Goal: Task Accomplishment & Management: Use online tool/utility

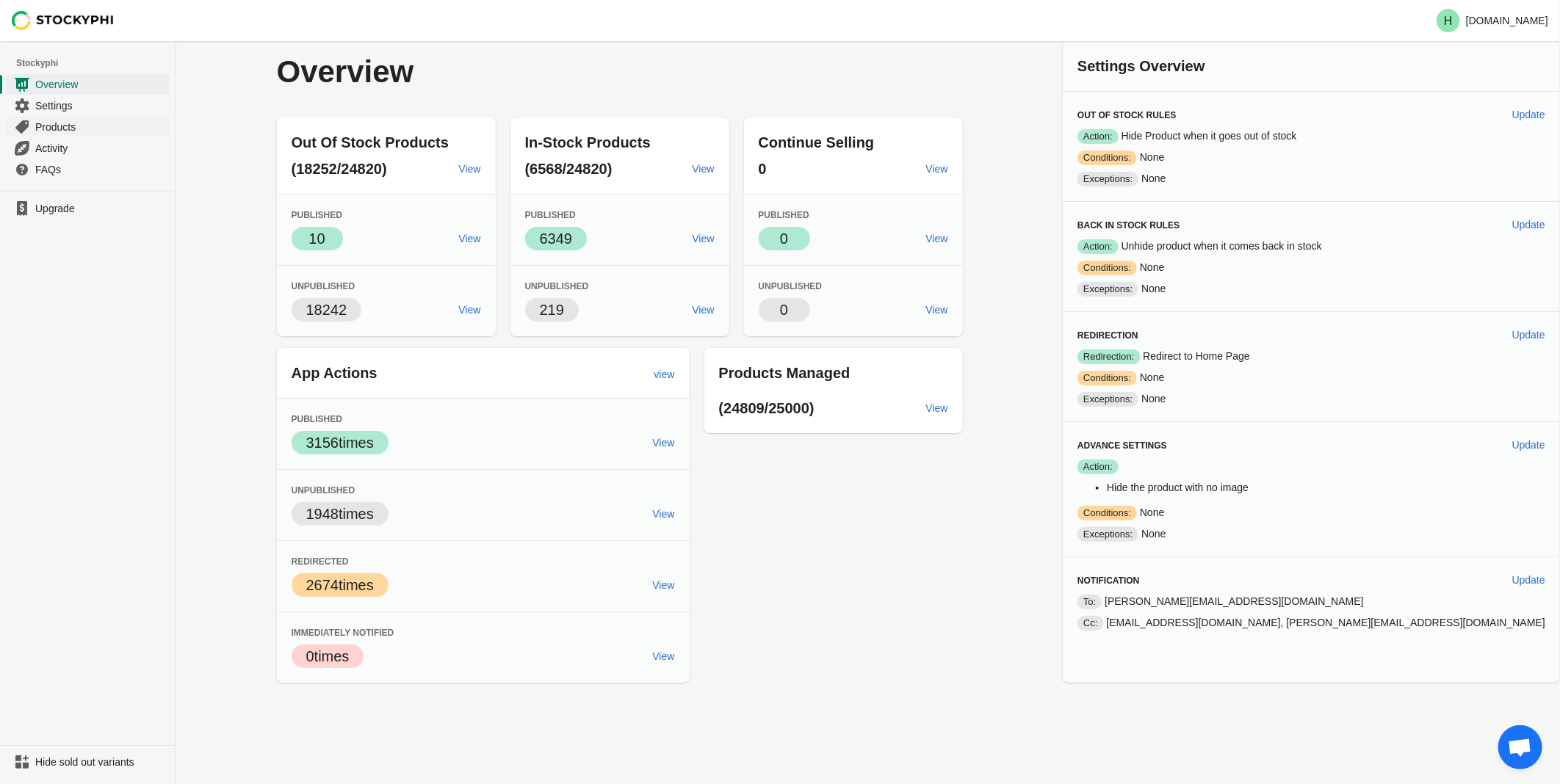
click at [56, 131] on span "Products" at bounding box center [101, 127] width 132 height 15
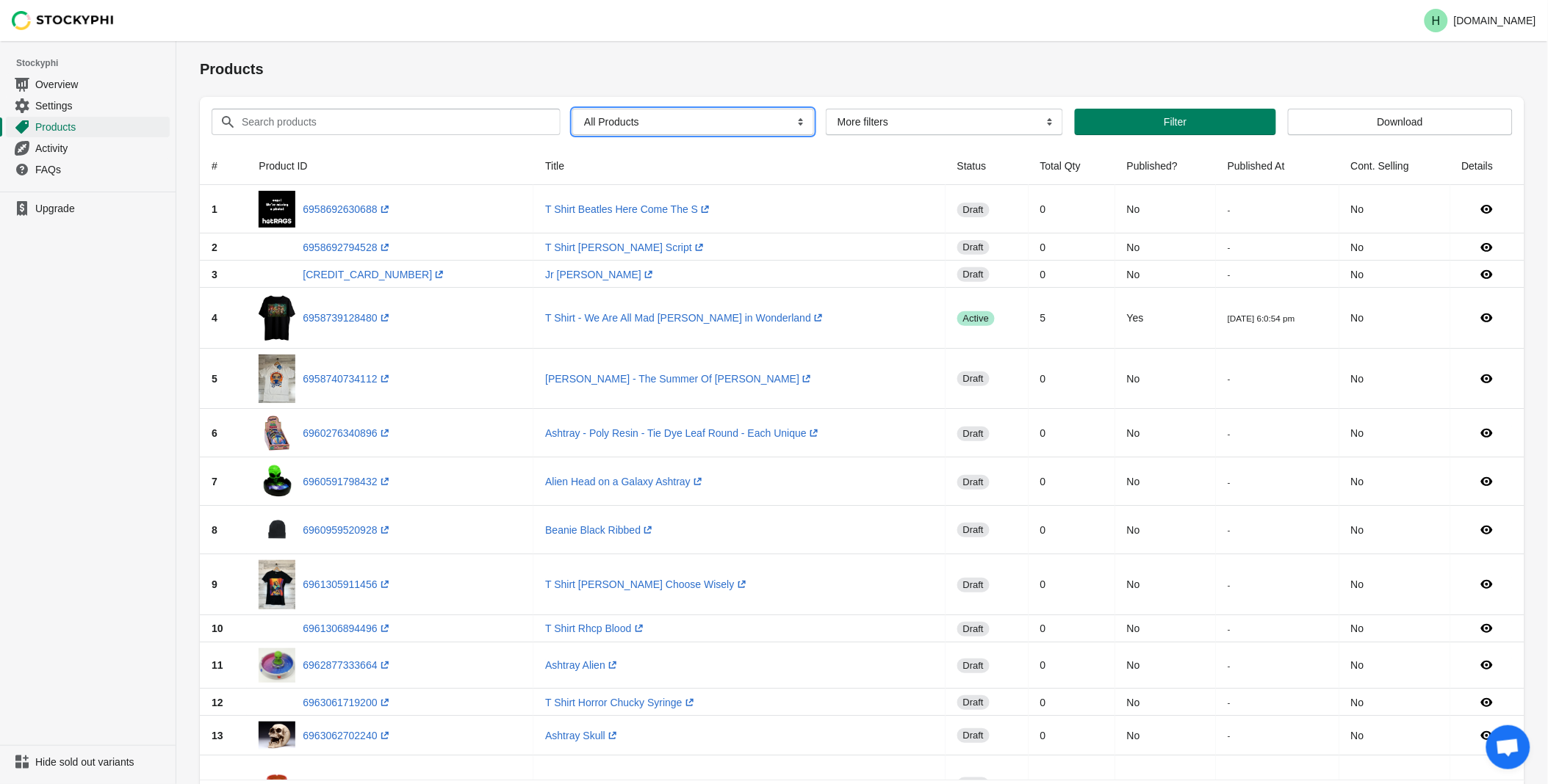
click at [792, 123] on select "All Products InStock InStock Published InStock Un-Published OOS OOS Published O…" at bounding box center [693, 122] width 242 height 26
select select "instock_has_no_image"
click at [572, 109] on select "All Products InStock InStock Published InStock Un-Published OOS OOS Published O…" at bounding box center [693, 122] width 242 height 26
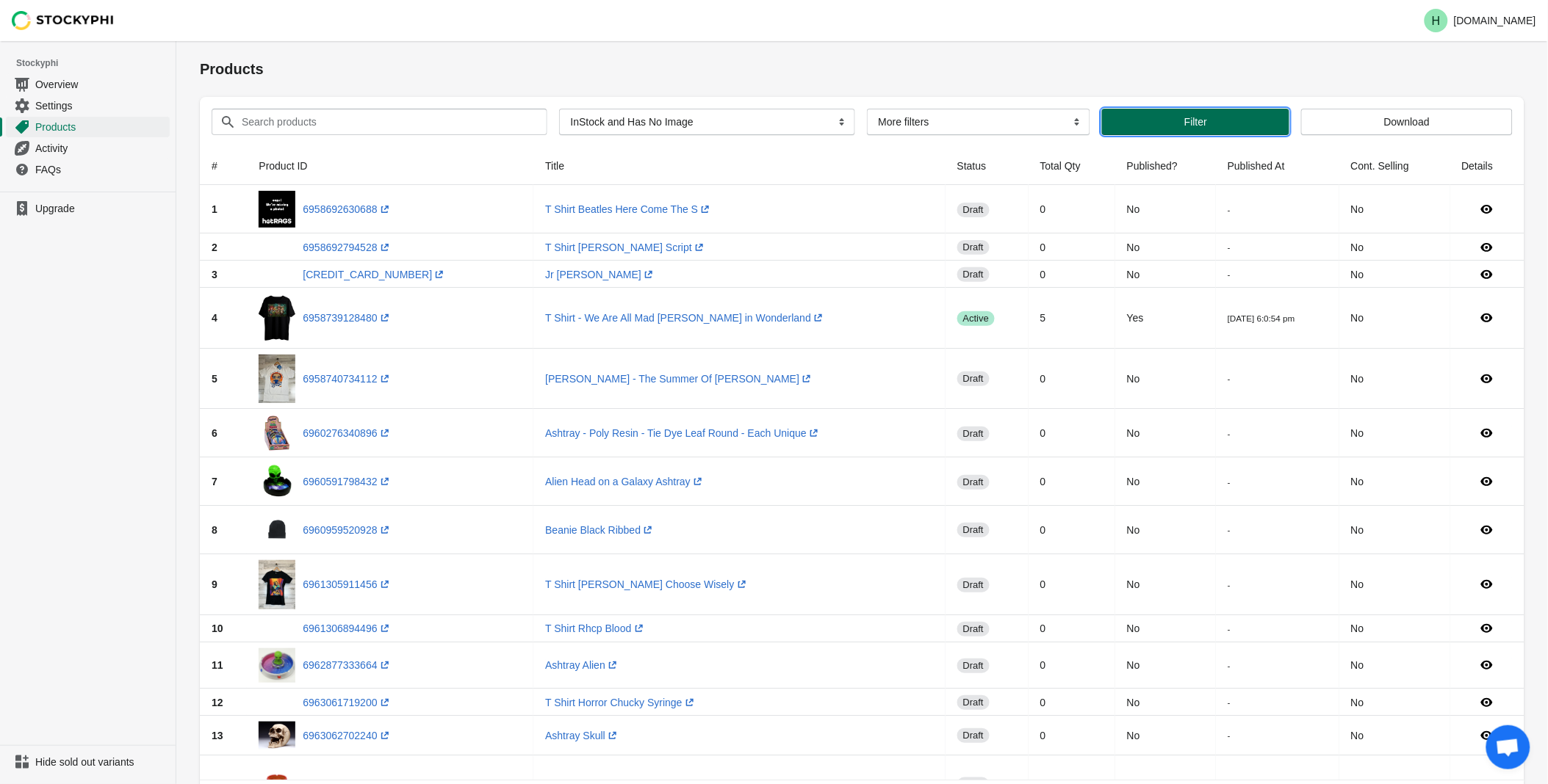
click at [1167, 121] on span "Filter" at bounding box center [1196, 122] width 164 height 12
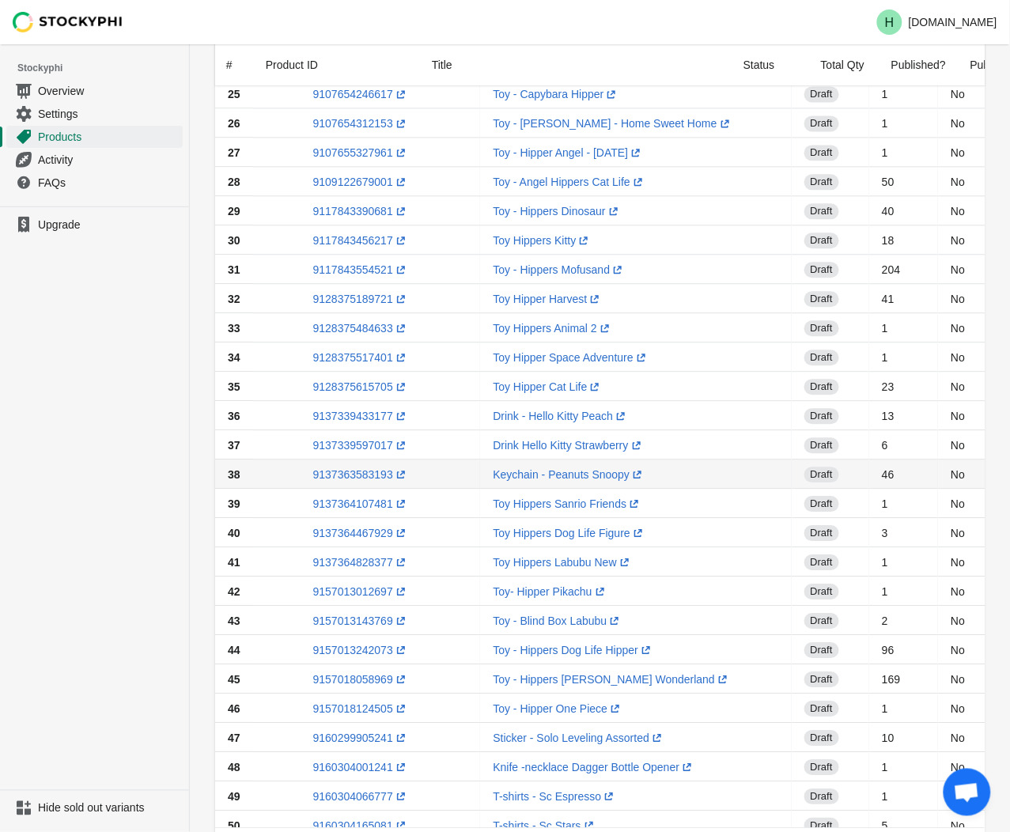
scroll to position [950, 0]
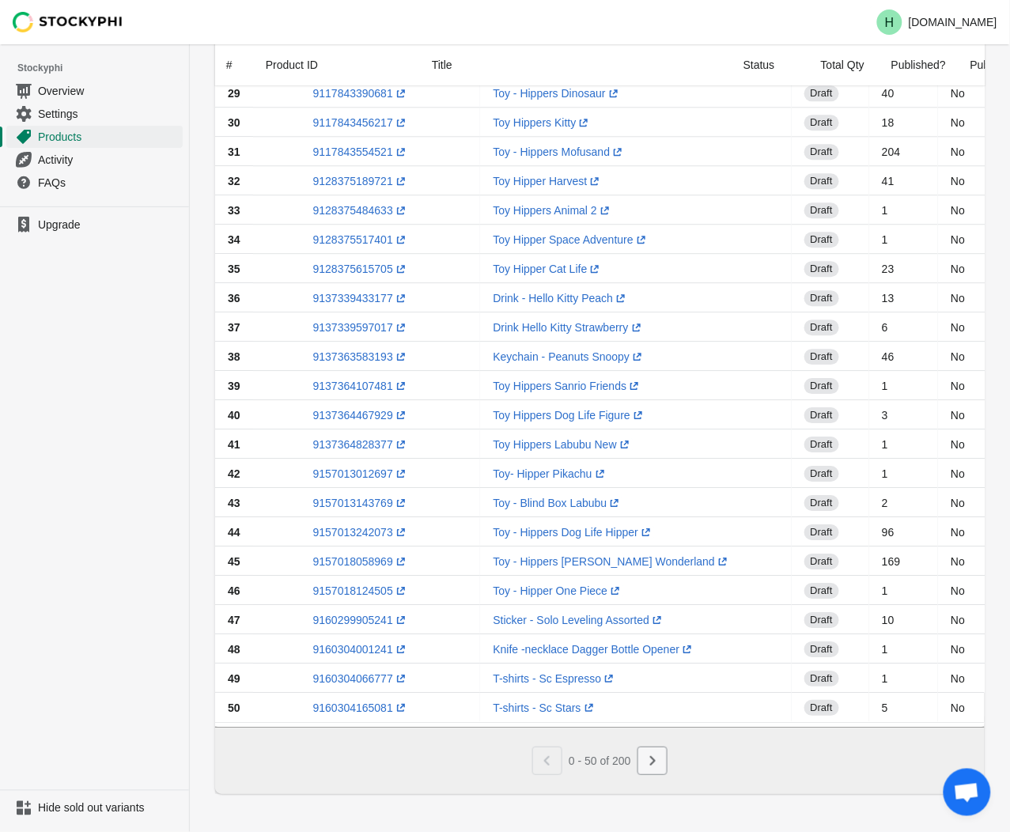
click at [647, 762] on icon "Next" at bounding box center [652, 761] width 16 height 16
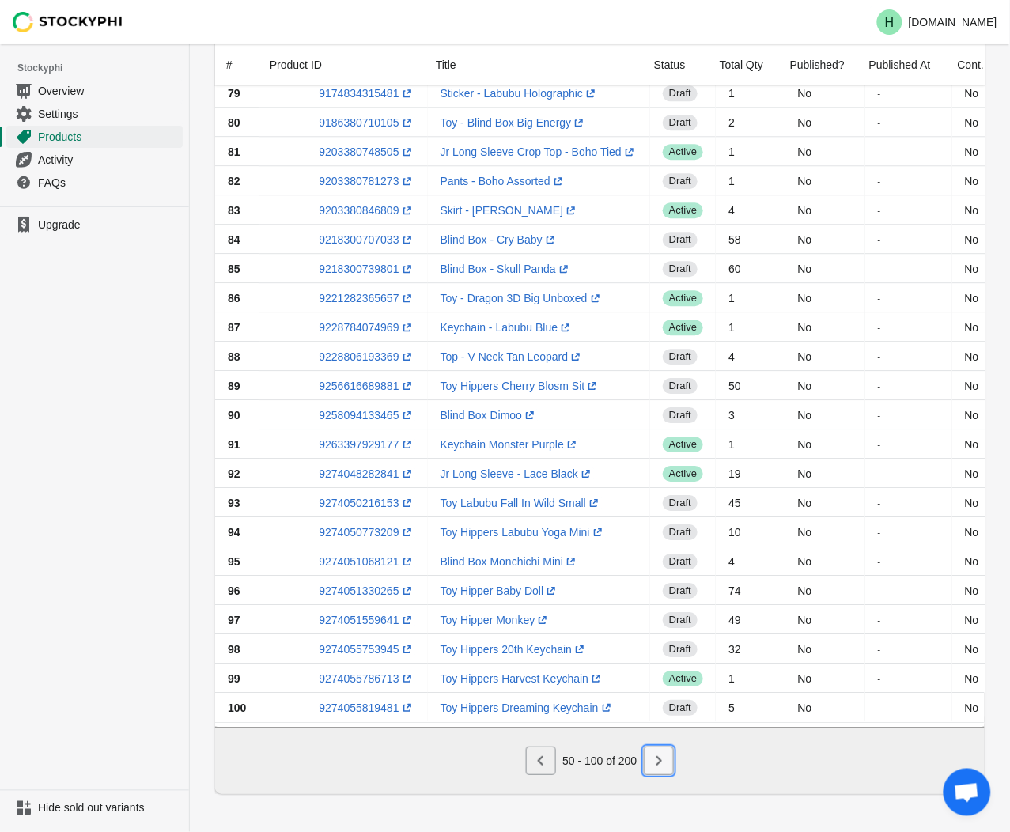
click at [669, 764] on button "Next" at bounding box center [659, 760] width 30 height 28
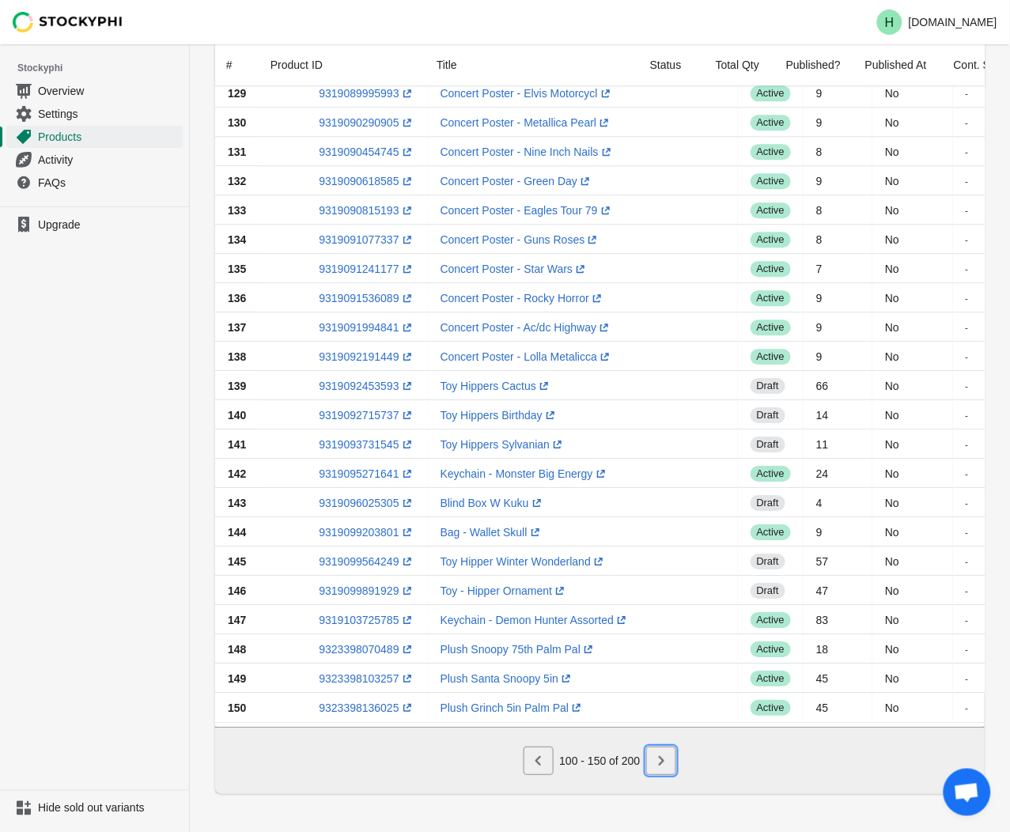
click at [667, 761] on icon "Next" at bounding box center [661, 761] width 16 height 16
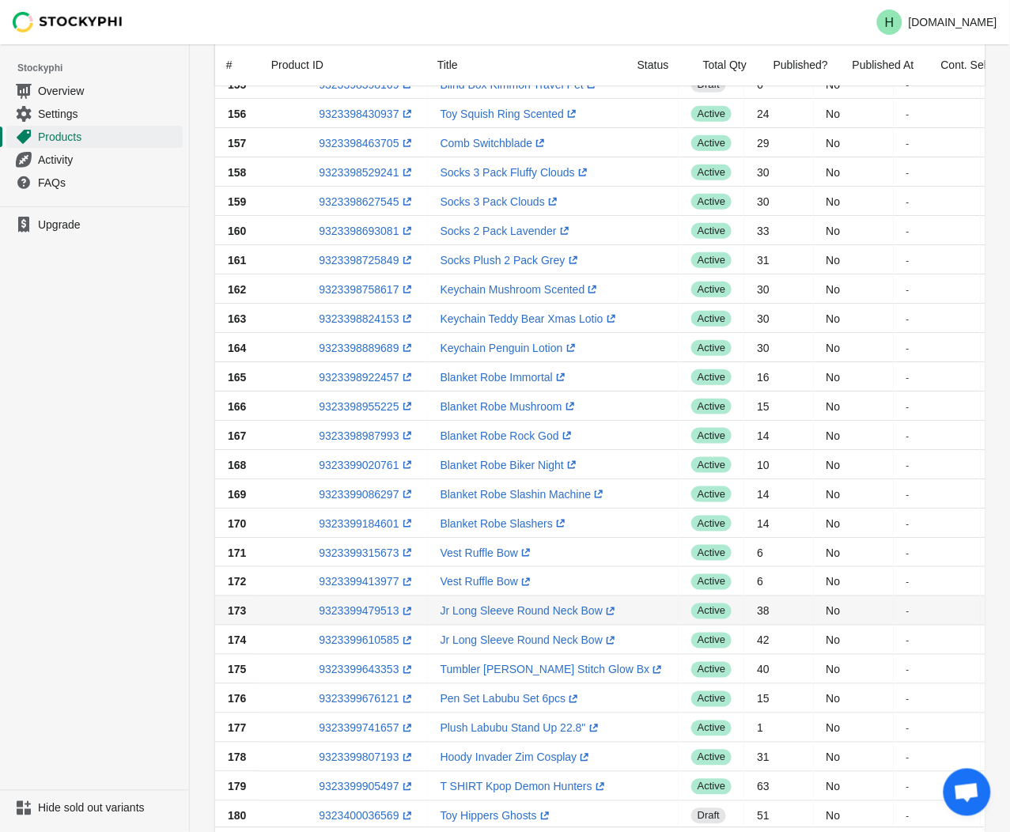
scroll to position [159, 0]
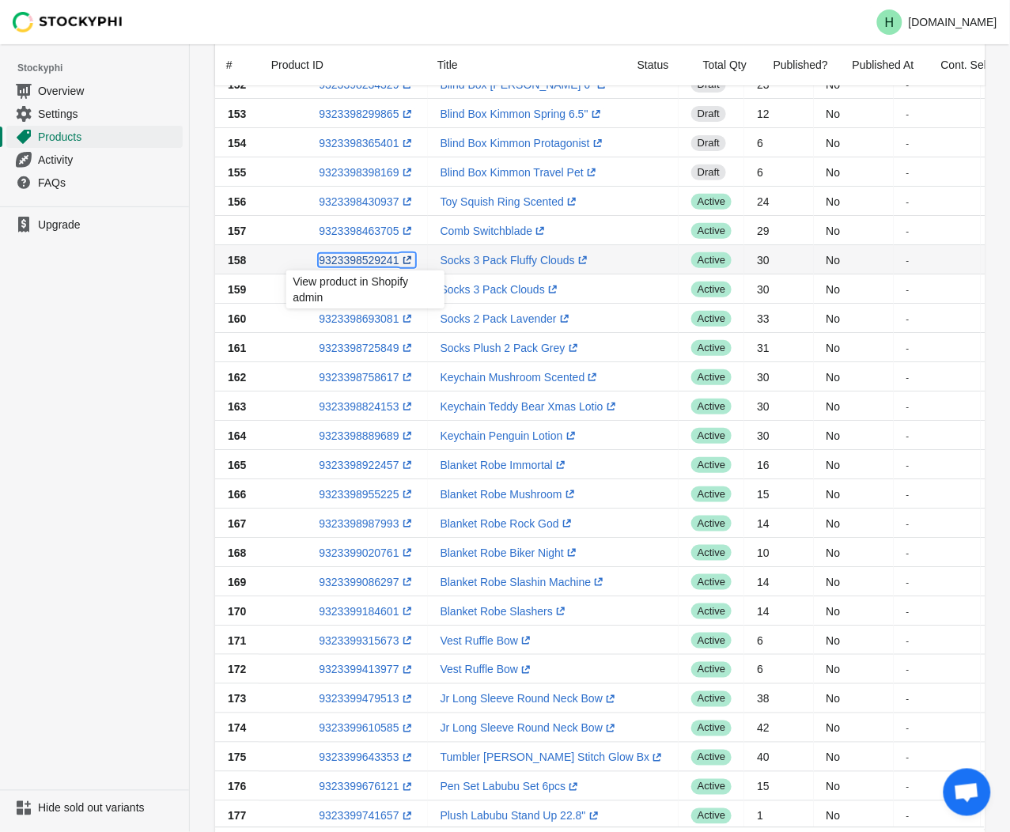
click at [340, 256] on link "9323398529241 (opens a new window)" at bounding box center [367, 260] width 96 height 13
click at [116, 397] on ul "Upgrade" at bounding box center [94, 497] width 189 height 583
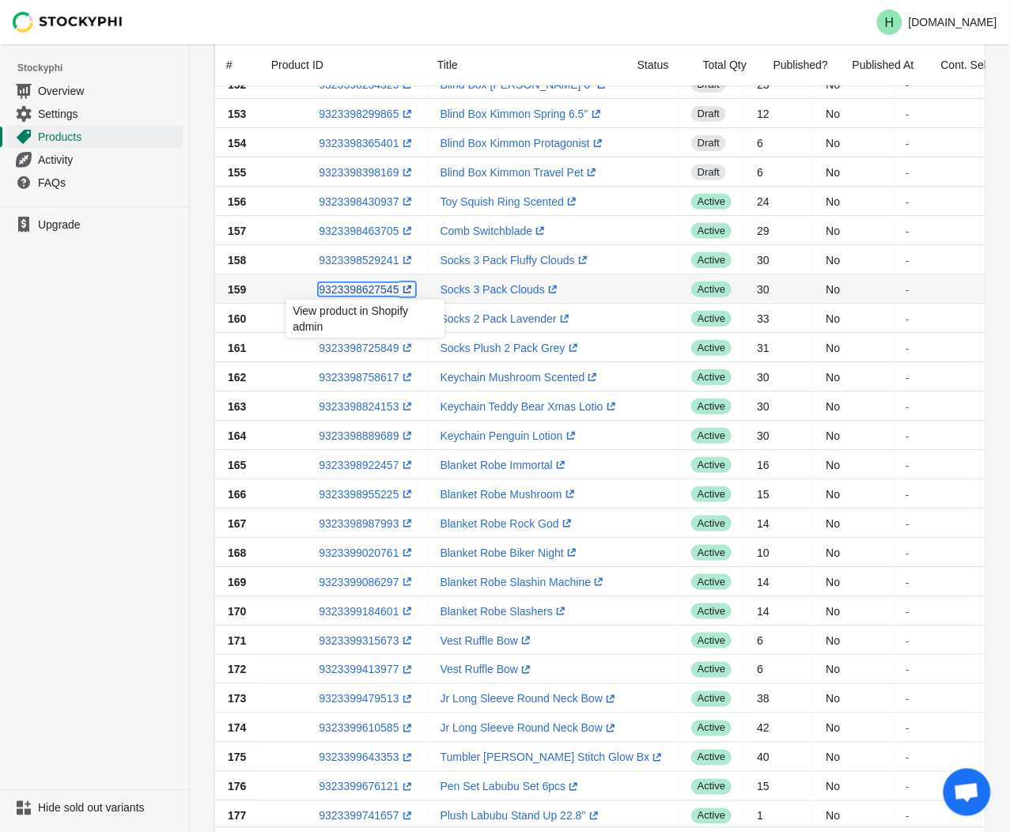
click at [358, 288] on link "9323398627545 (opens a new window)" at bounding box center [367, 289] width 96 height 13
click at [130, 313] on ul "Upgrade" at bounding box center [94, 497] width 189 height 583
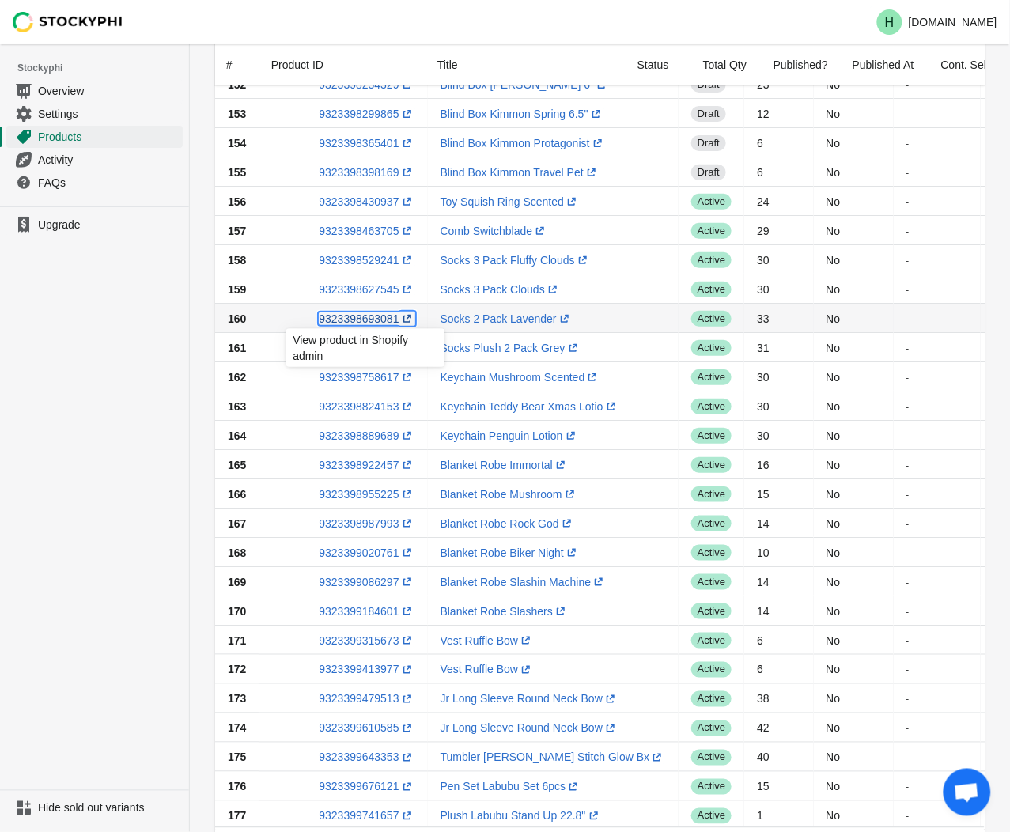
click at [350, 317] on link "9323398693081 (opens a new window)" at bounding box center [367, 318] width 96 height 13
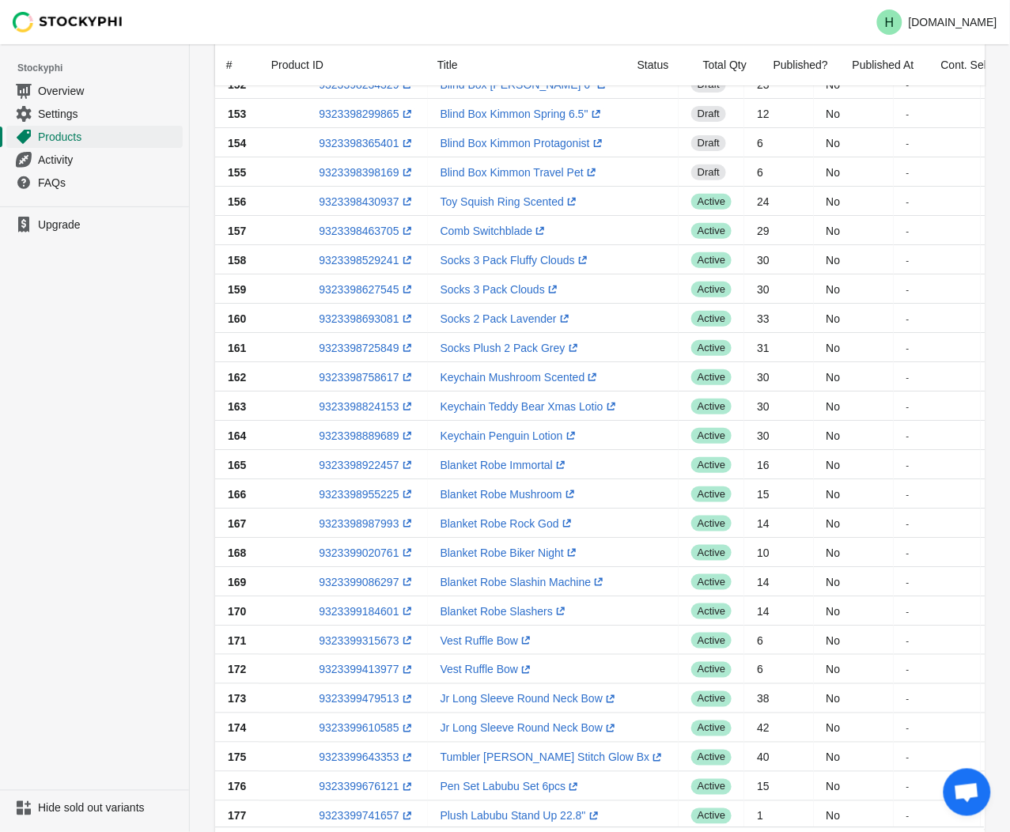
click at [135, 415] on ul "Upgrade" at bounding box center [94, 497] width 189 height 583
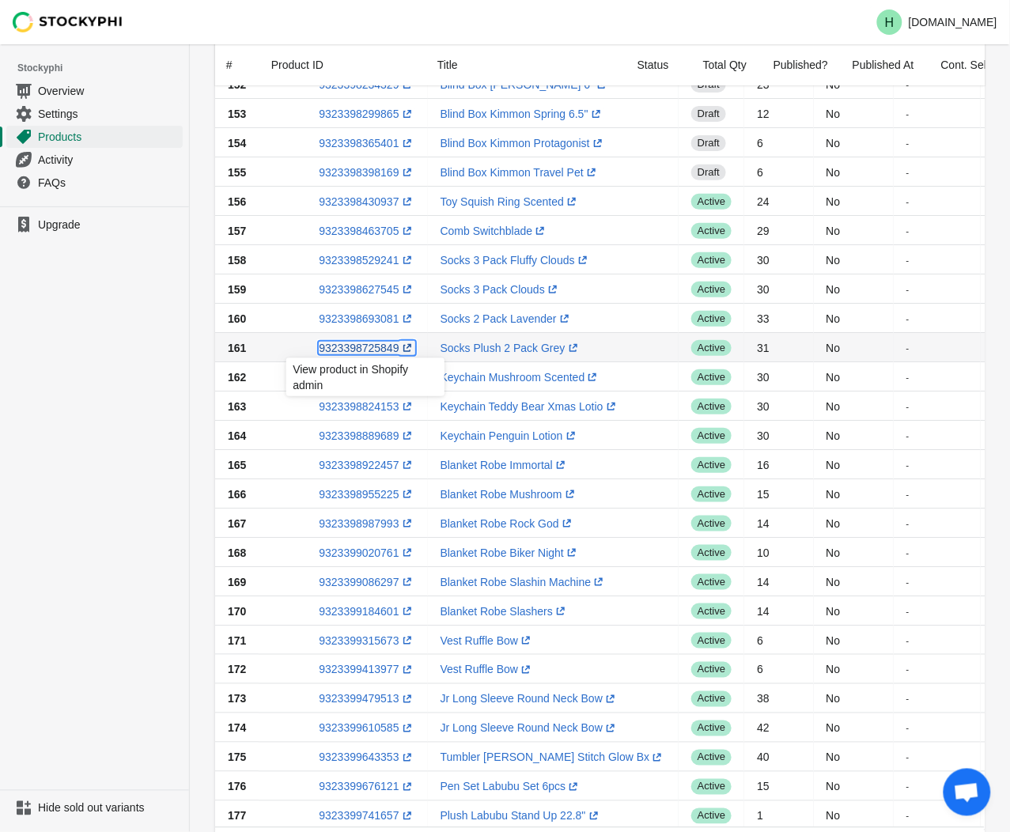
click at [357, 342] on link "9323398725849 (opens a new window)" at bounding box center [367, 348] width 96 height 13
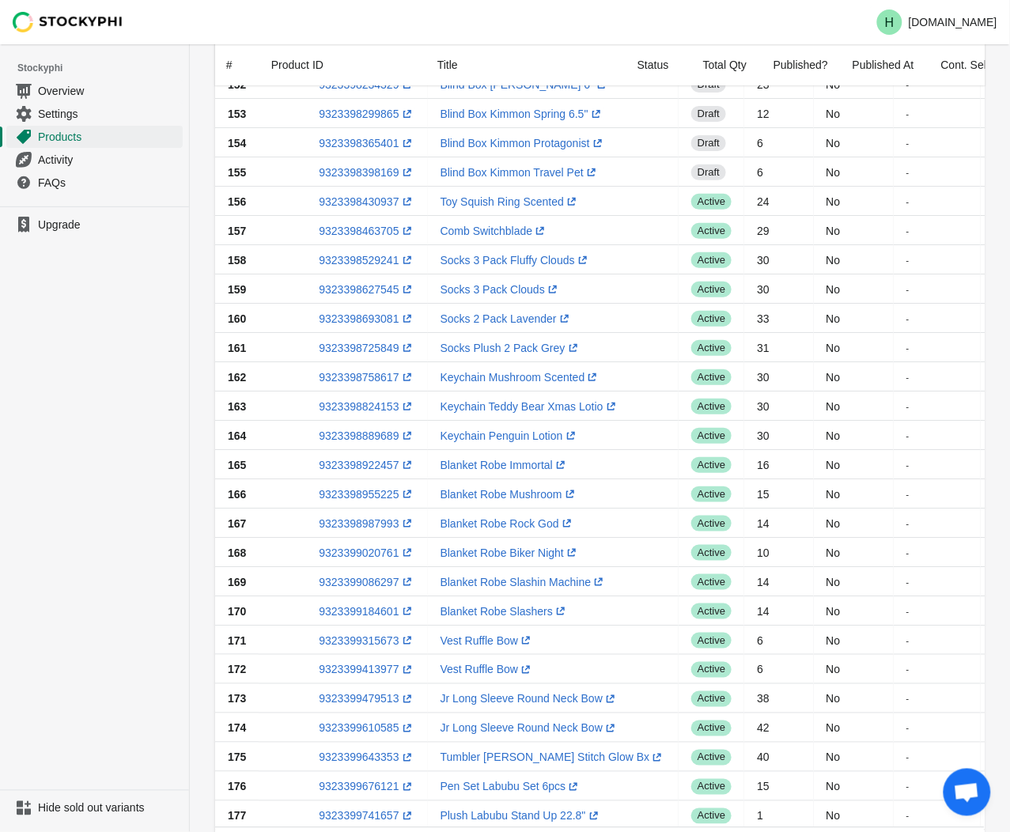
click at [38, 328] on ul "Upgrade" at bounding box center [94, 497] width 189 height 583
click at [357, 376] on link "9323398758617 (opens a new window)" at bounding box center [367, 377] width 96 height 13
click at [91, 480] on ul "Upgrade" at bounding box center [94, 497] width 189 height 583
click at [353, 407] on link "9323398824153 (opens a new window)" at bounding box center [367, 406] width 96 height 13
click at [85, 446] on ul "Upgrade" at bounding box center [94, 497] width 189 height 583
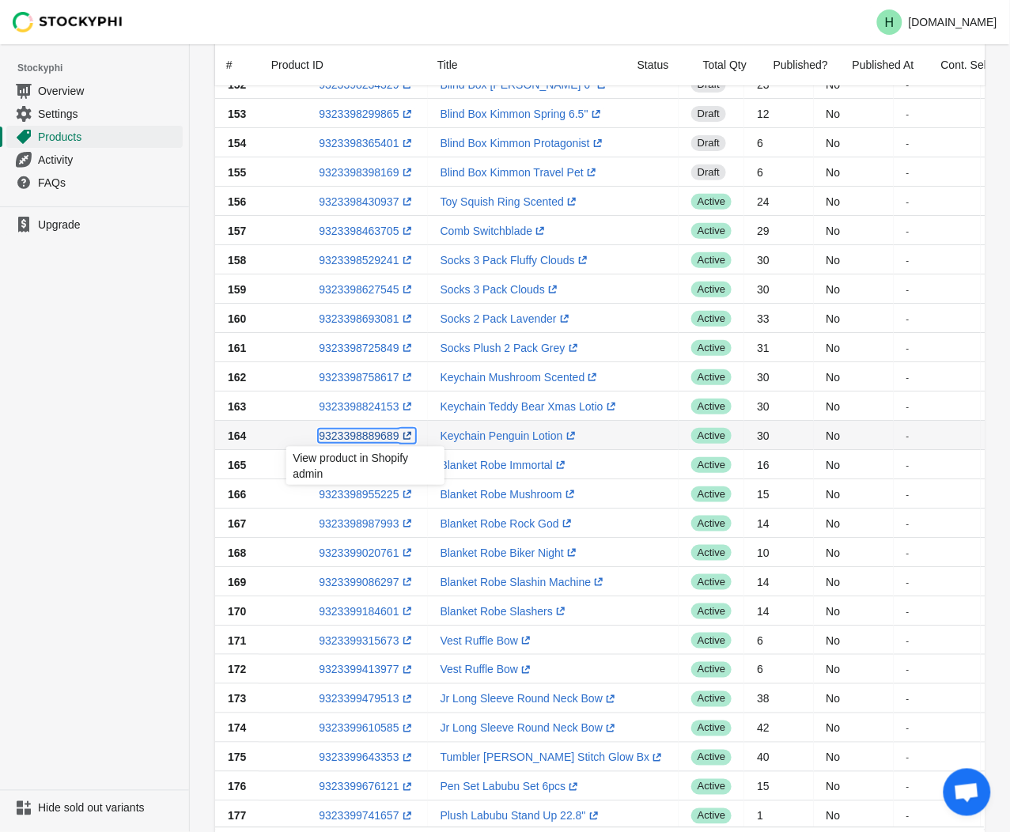
click at [354, 437] on link "9323398889689 (opens a new window)" at bounding box center [367, 435] width 96 height 13
click at [130, 391] on ul "Upgrade" at bounding box center [94, 497] width 189 height 583
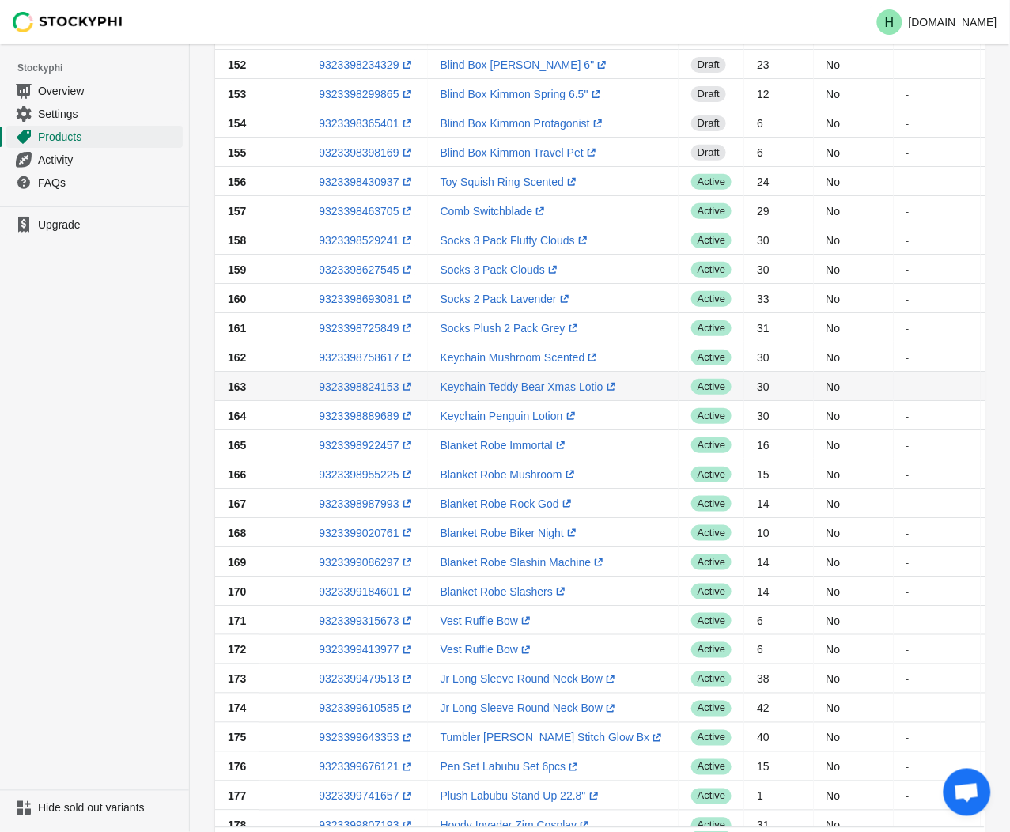
scroll to position [0, 0]
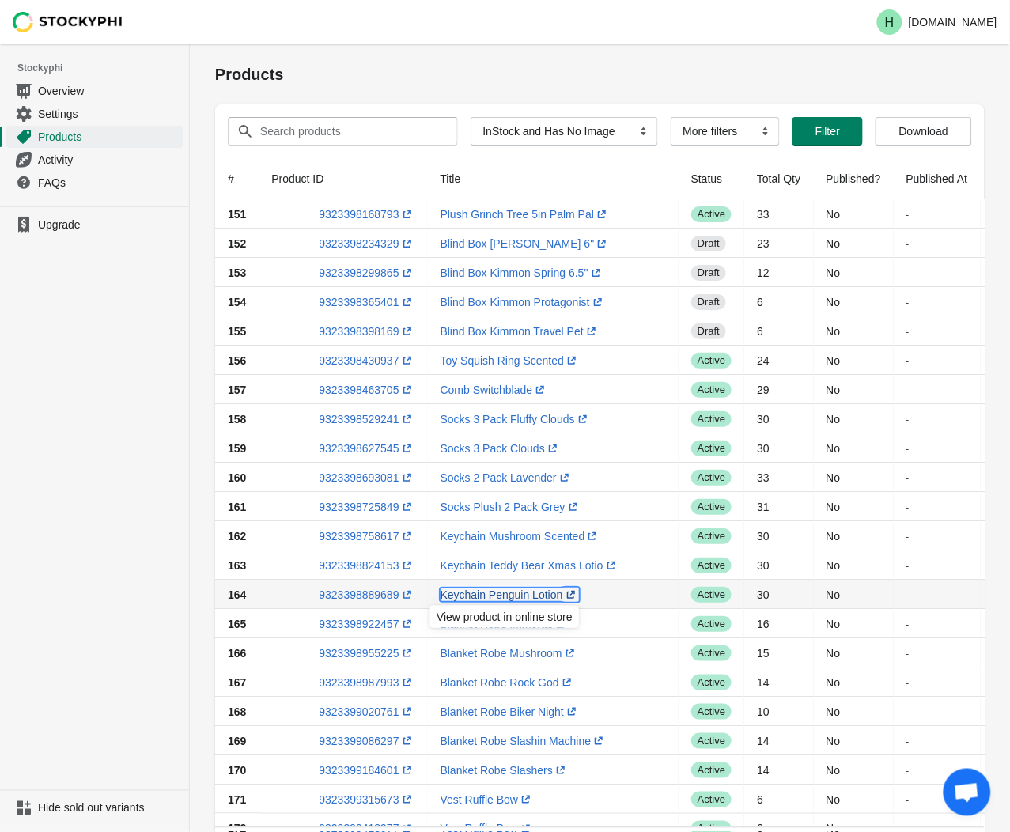
click at [461, 594] on link "Keychain Penguin Lotion (opens a new window)" at bounding box center [509, 594] width 138 height 13
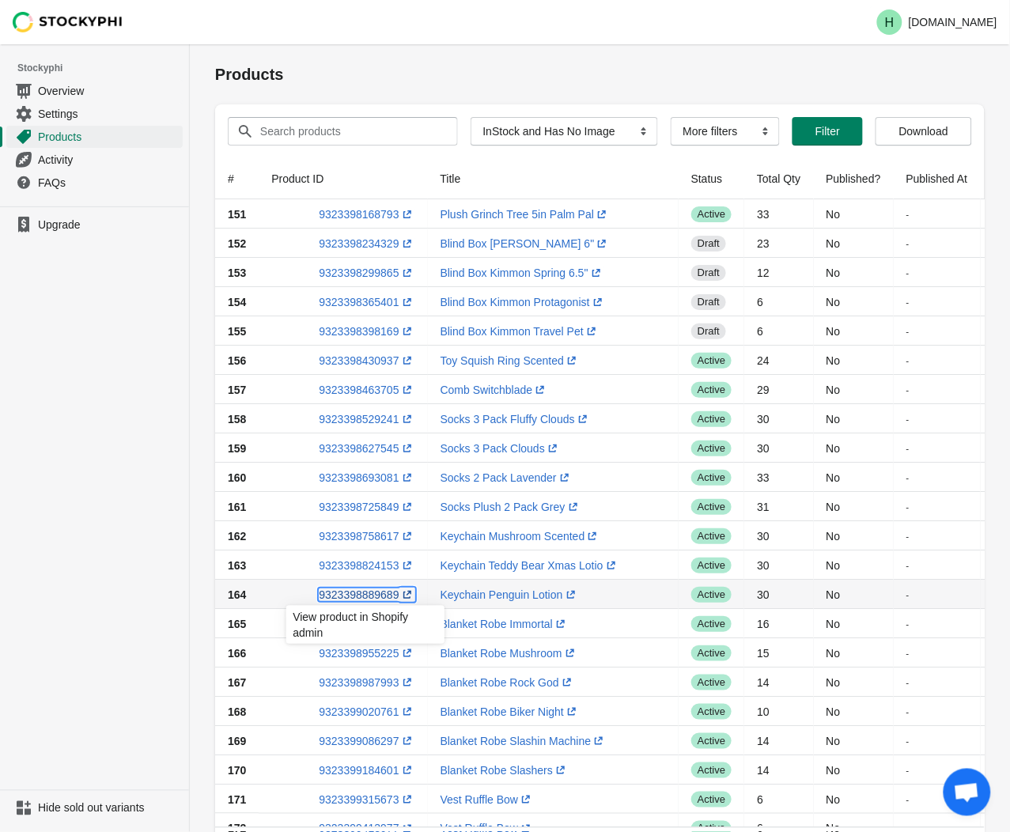
click at [361, 593] on link "9323398889689 (opens a new window)" at bounding box center [367, 594] width 96 height 13
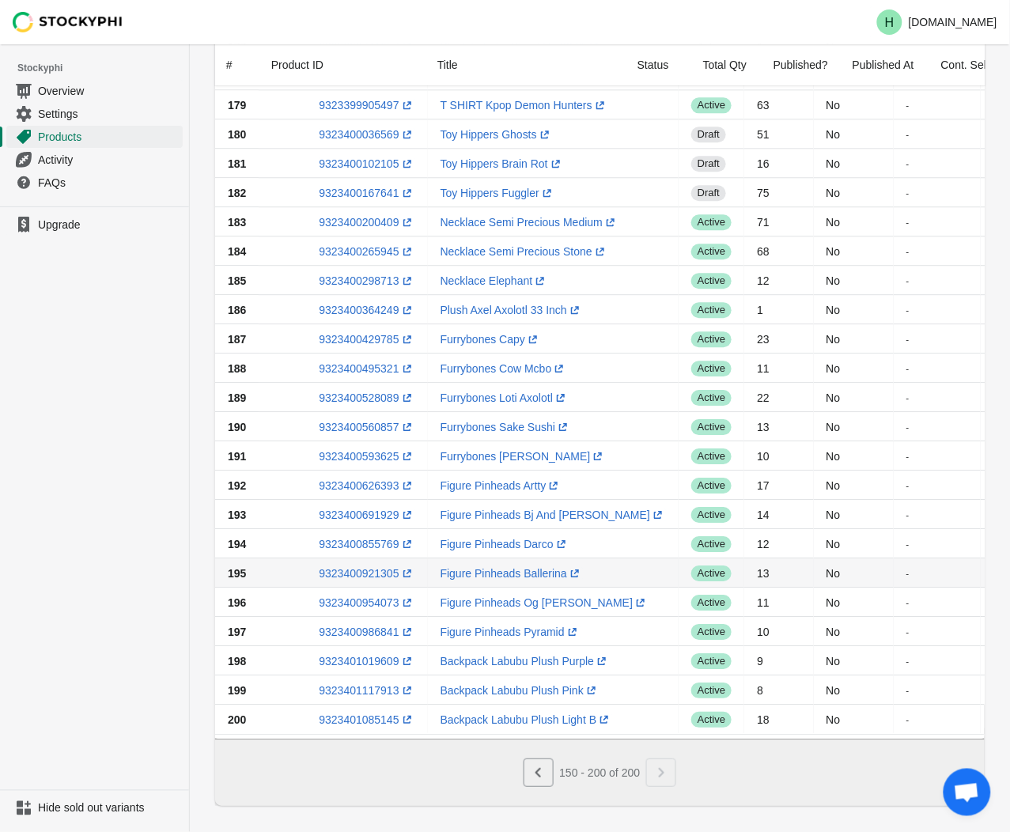
scroll to position [950, 0]
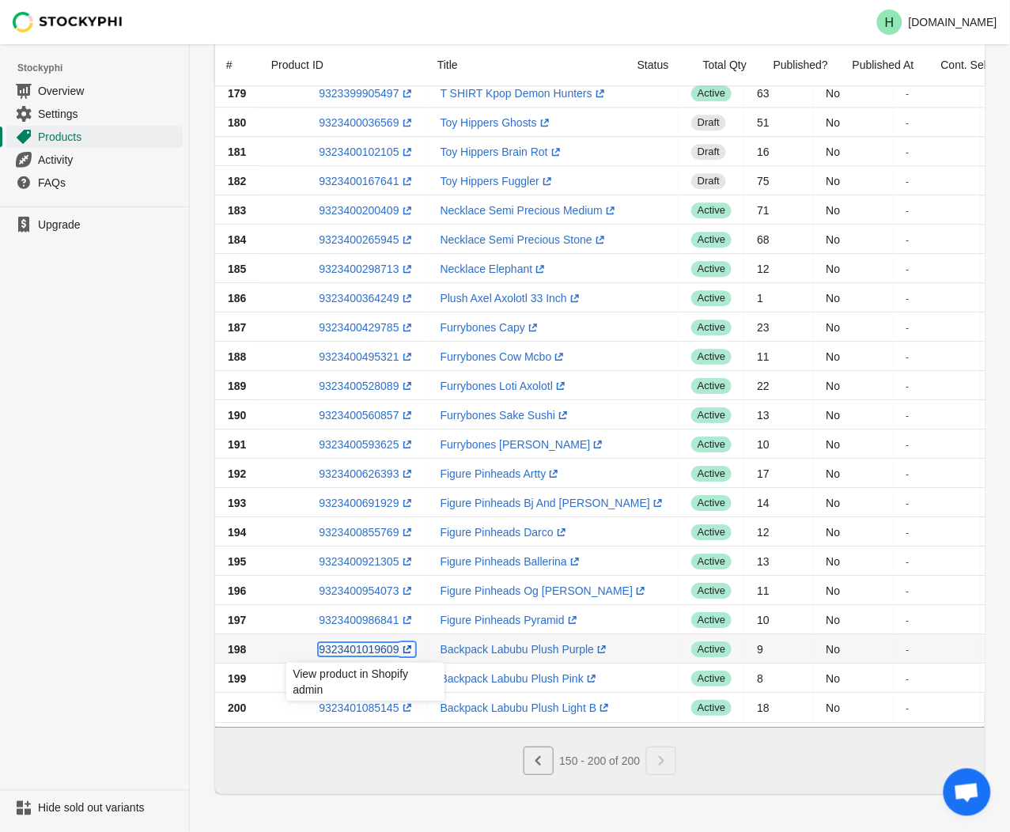
click at [351, 643] on link "9323401019609 (opens a new window)" at bounding box center [367, 649] width 96 height 13
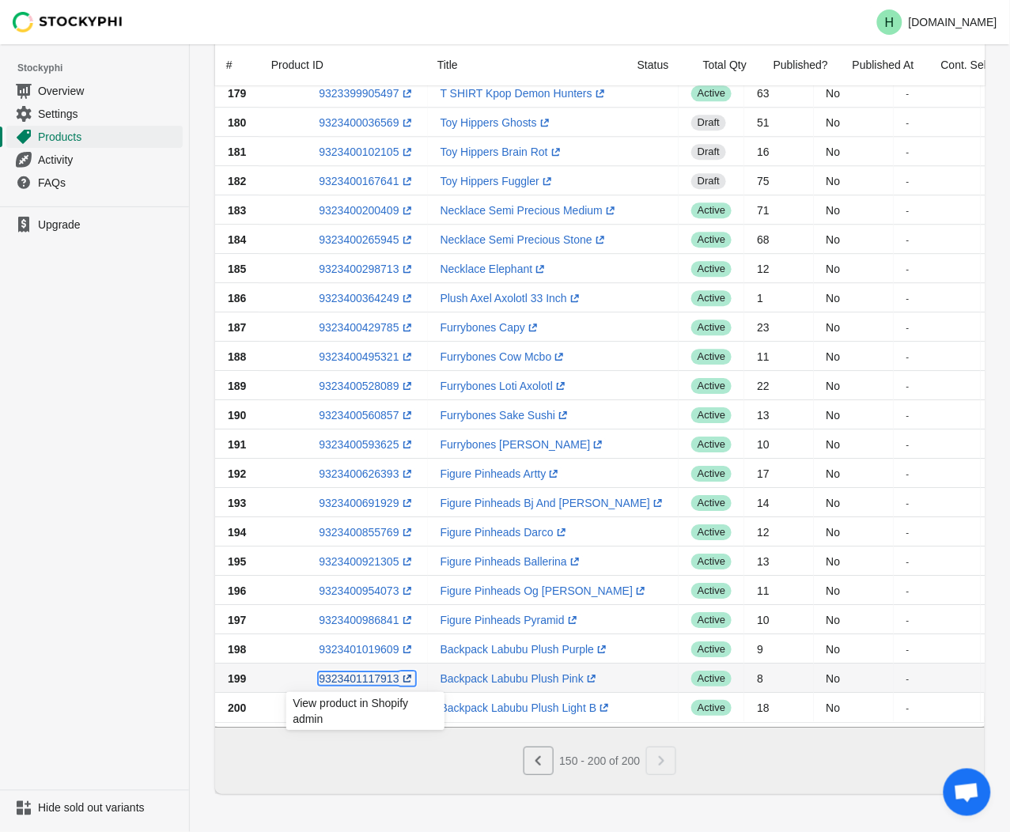
click at [346, 672] on link "9323401117913 (opens a new window)" at bounding box center [367, 678] width 96 height 13
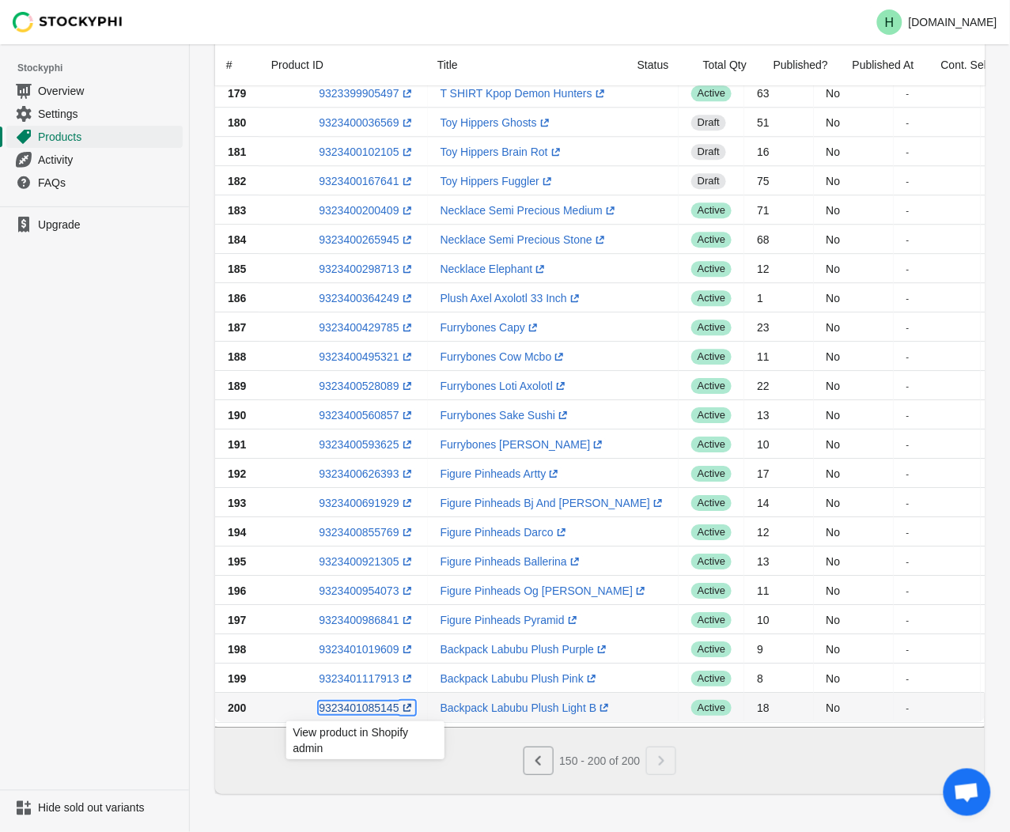
click at [346, 701] on link "9323401085145 (opens a new window)" at bounding box center [367, 707] width 96 height 13
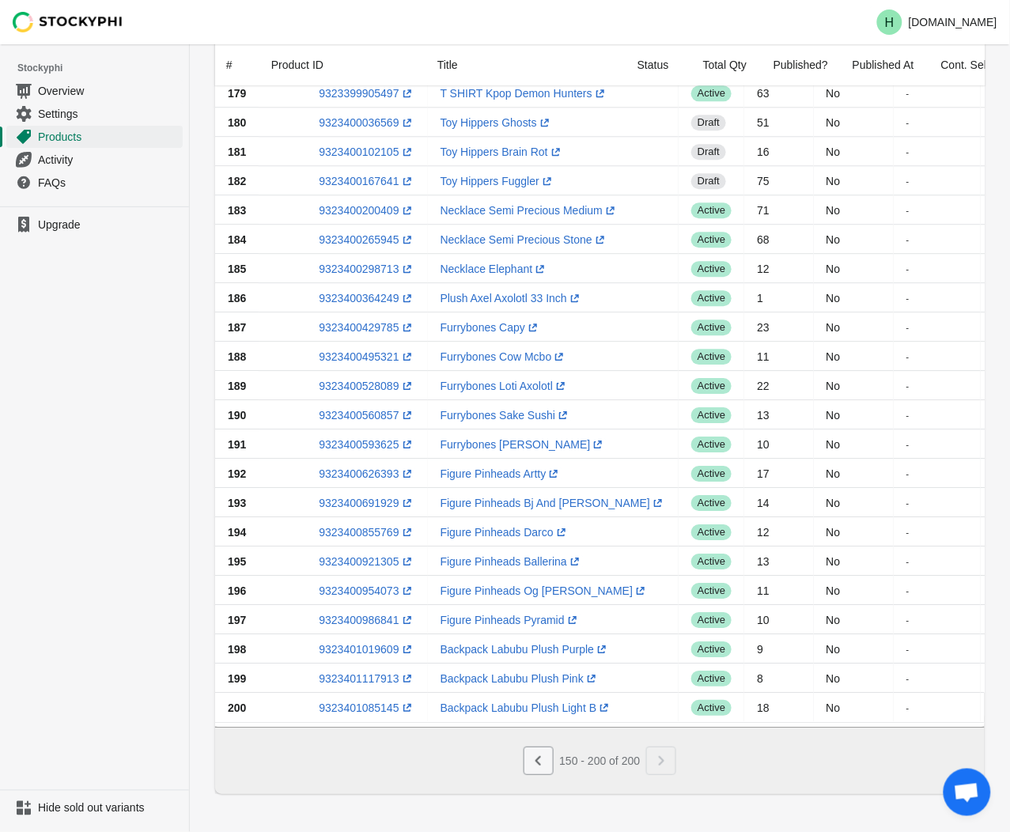
click at [549, 769] on button "Previous" at bounding box center [538, 760] width 30 height 28
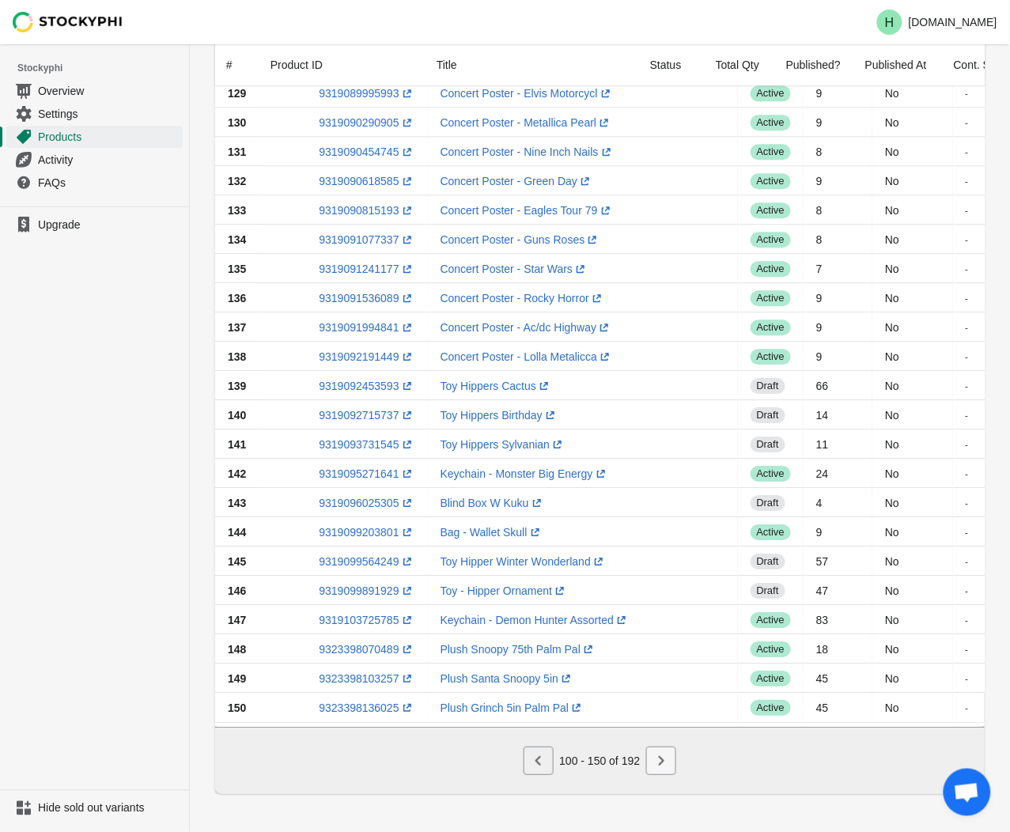
click at [667, 765] on icon "Next" at bounding box center [661, 761] width 16 height 16
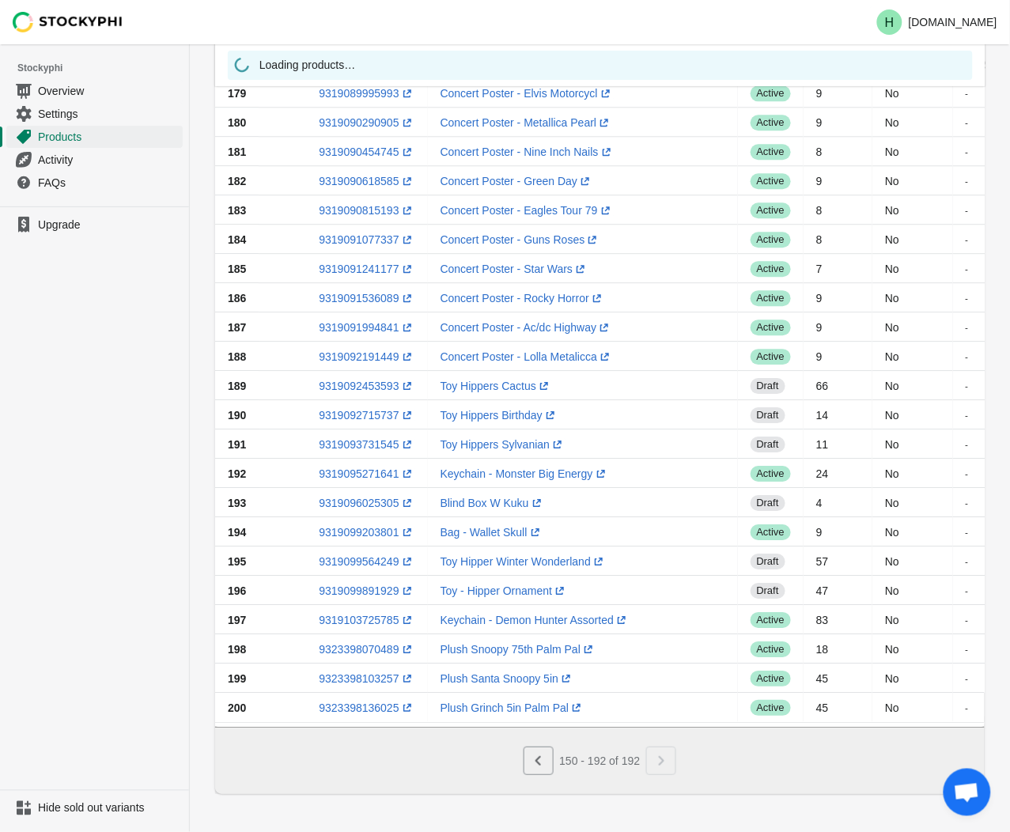
scroll to position [715, 0]
